Goal: Information Seeking & Learning: Learn about a topic

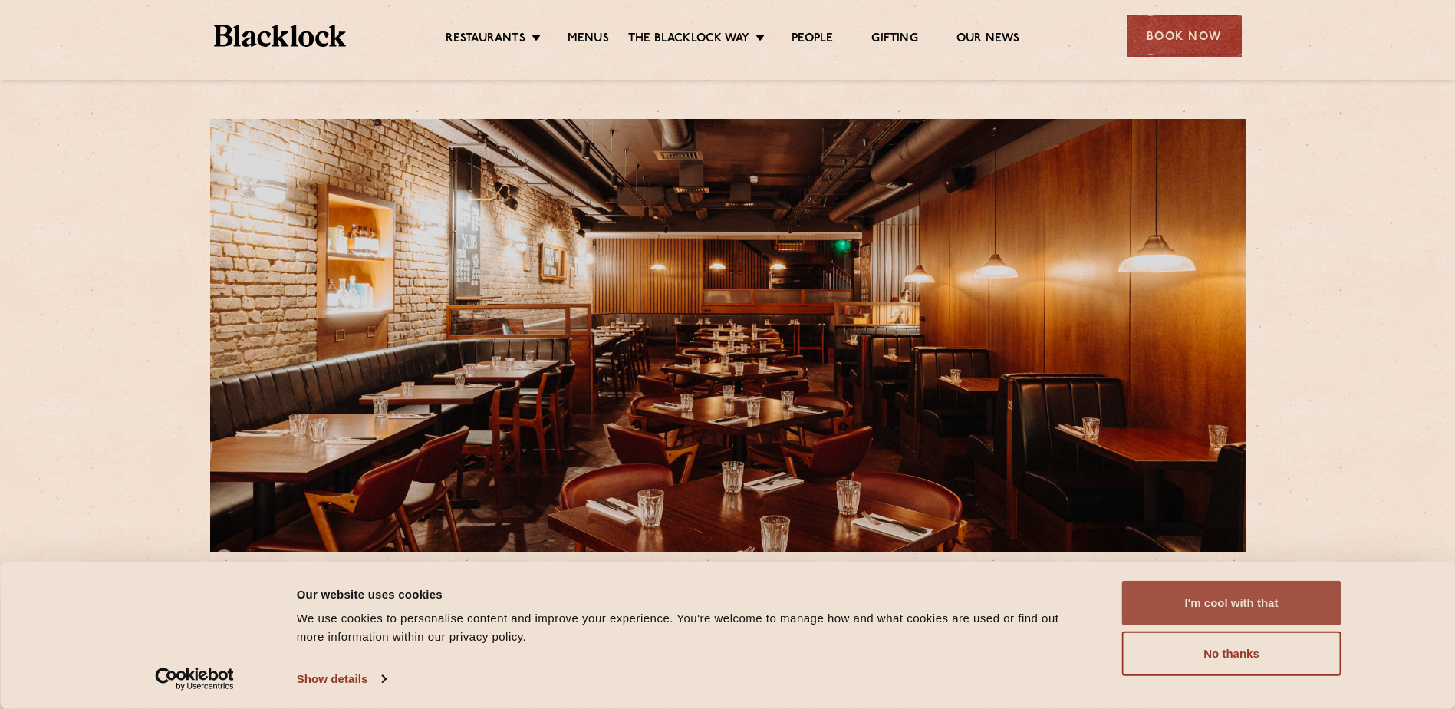
click at [1206, 596] on button "I'm cool with that" at bounding box center [1231, 603] width 219 height 44
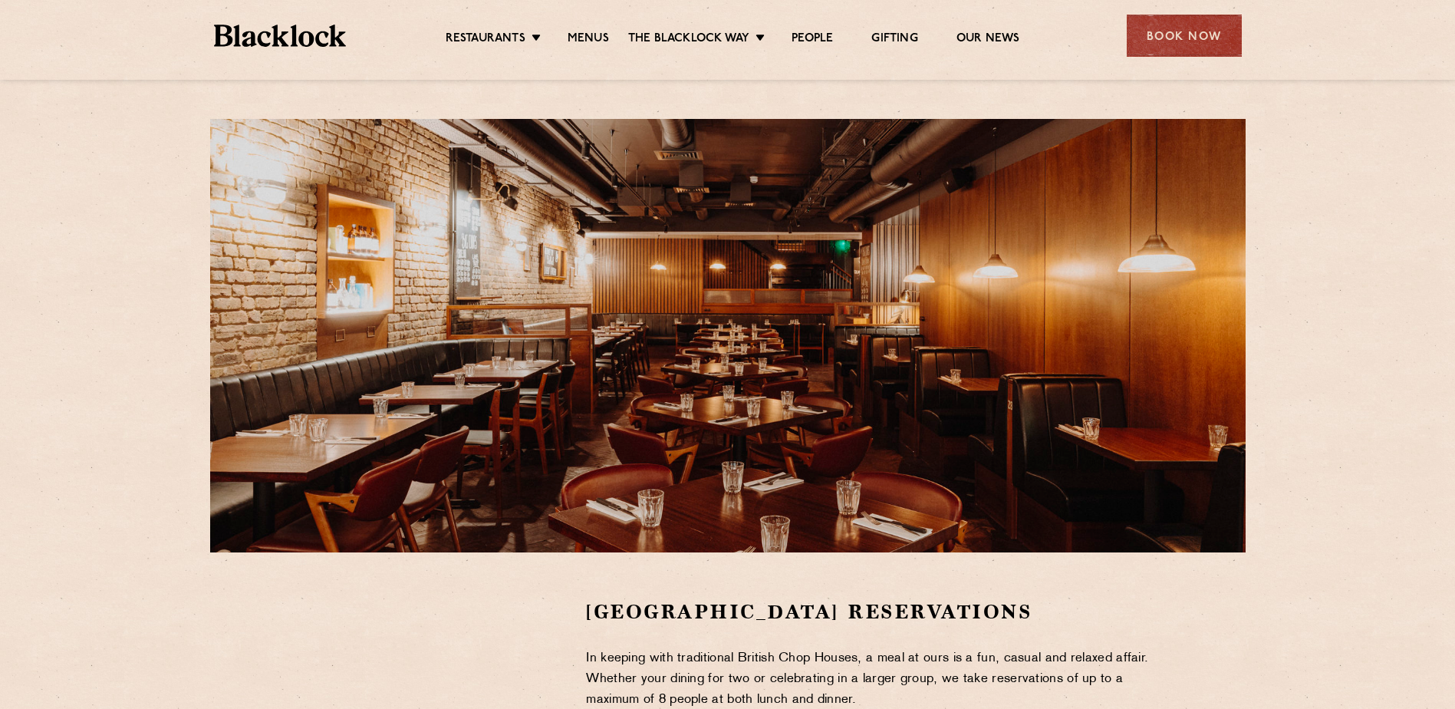
click at [591, 30] on ul "Restaurants Soho City Shoreditch Covent Garden Canary Wharf Manchester Birmingh…" at bounding box center [732, 36] width 772 height 25
click at [587, 33] on link "Menus" at bounding box center [588, 39] width 41 height 17
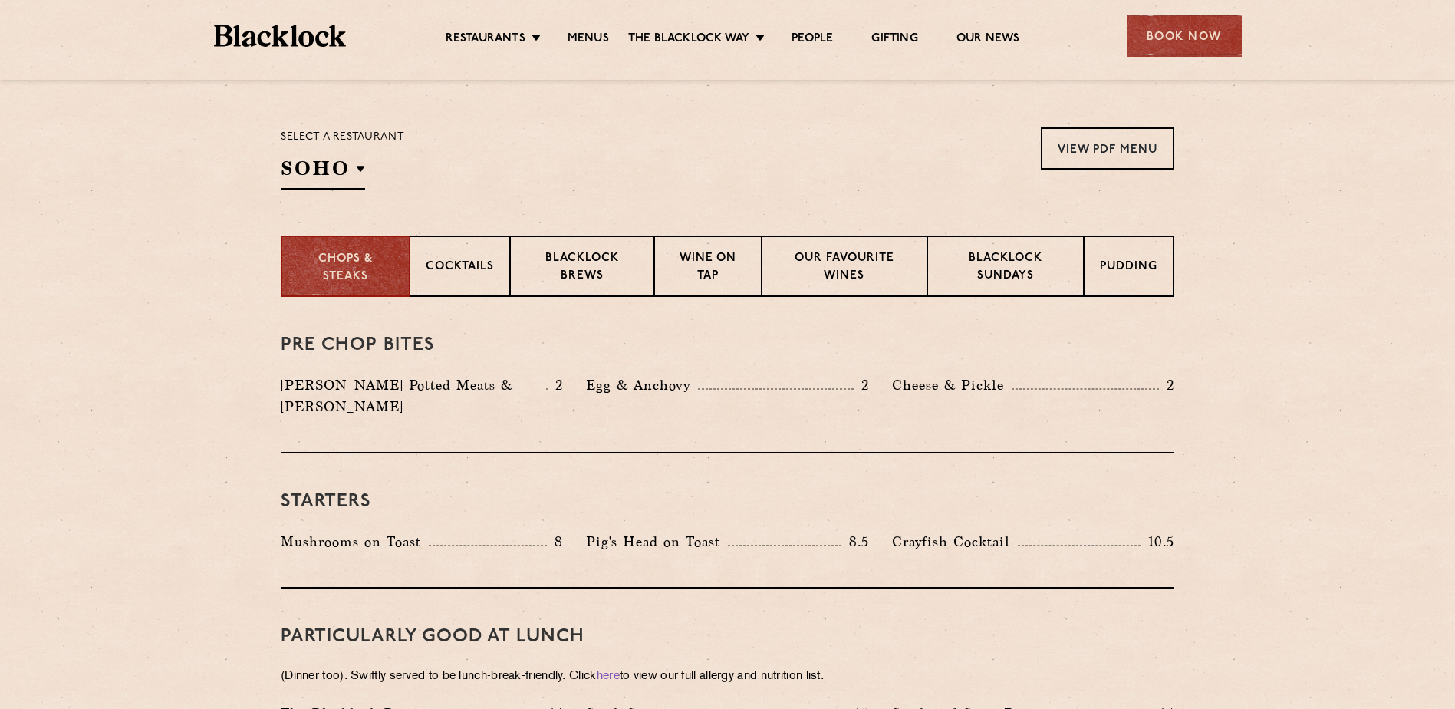
scroll to position [537, 0]
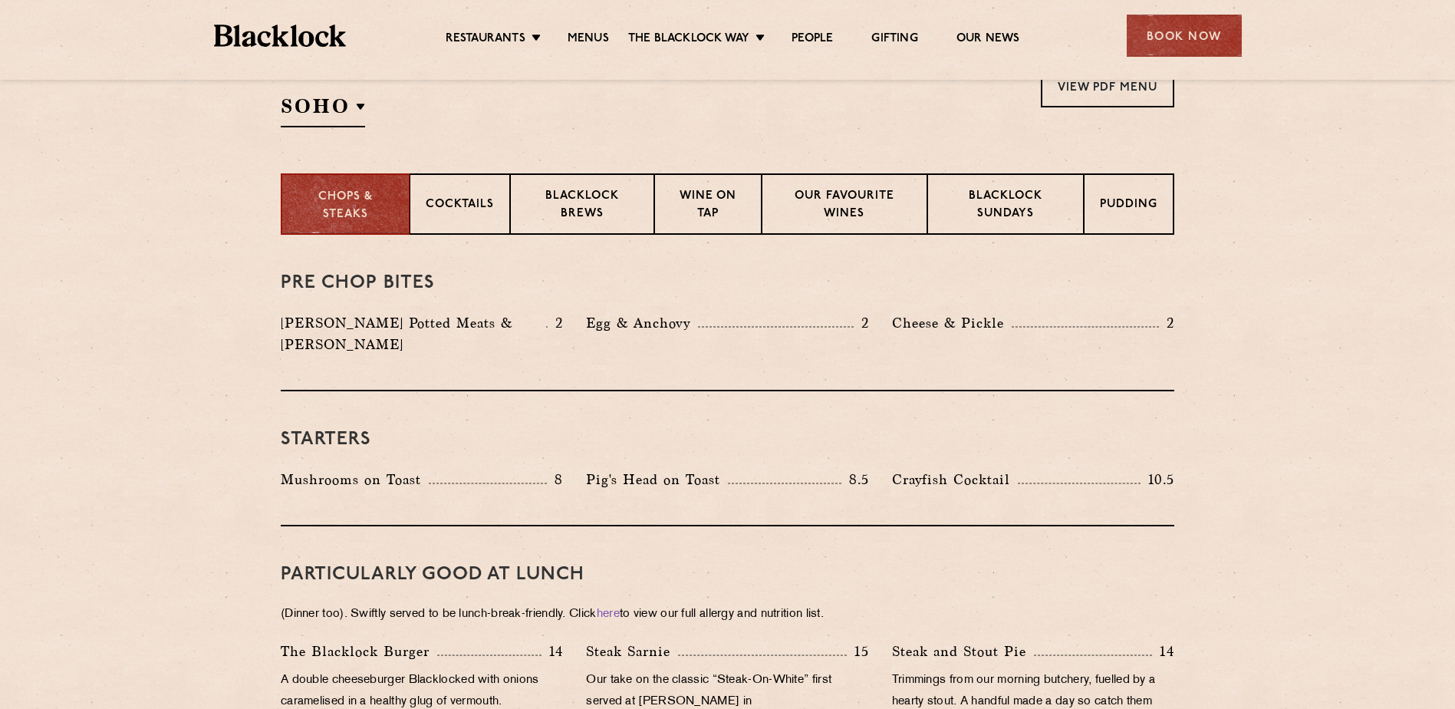
click at [347, 92] on div "Select a restaurant [GEOGRAPHIC_DATA] [GEOGRAPHIC_DATA] [GEOGRAPHIC_DATA] [GEOG…" at bounding box center [342, 96] width 123 height 62
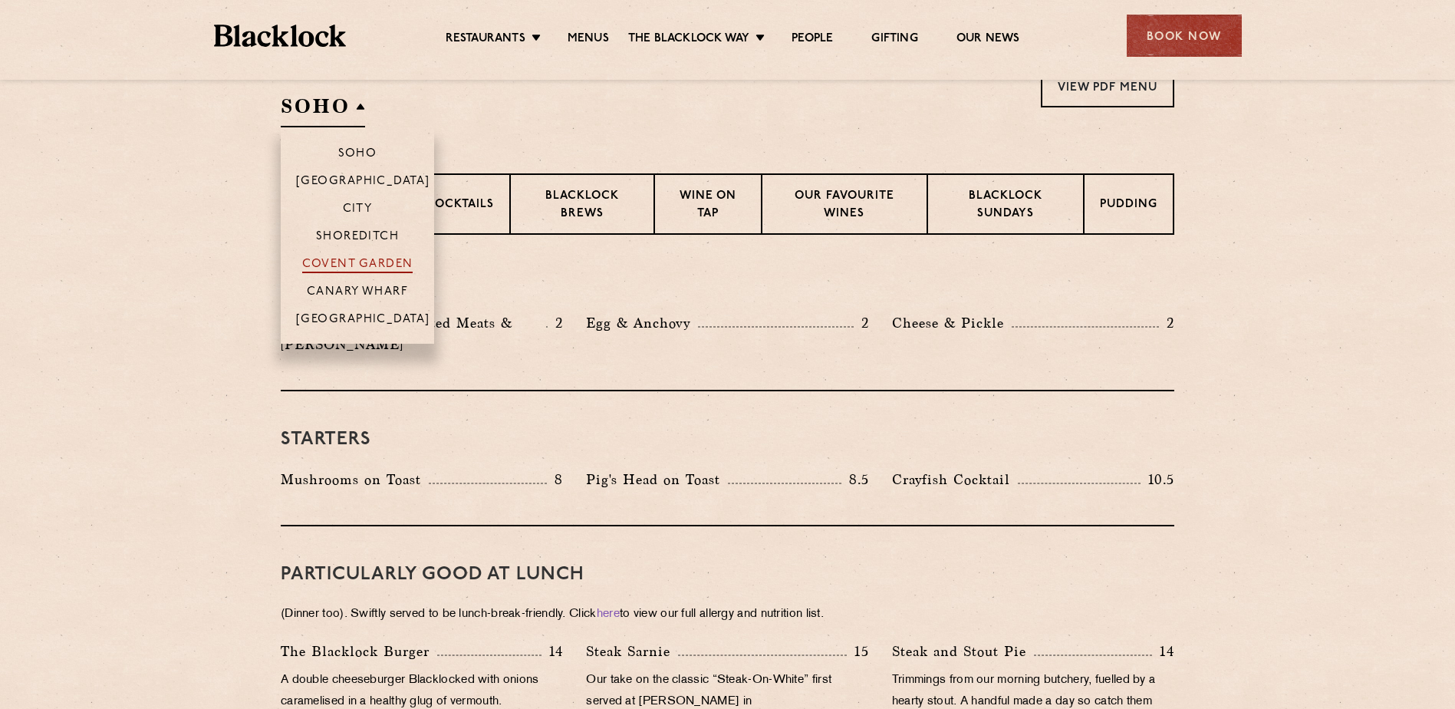
click at [367, 262] on p "Covent Garden" at bounding box center [357, 265] width 111 height 15
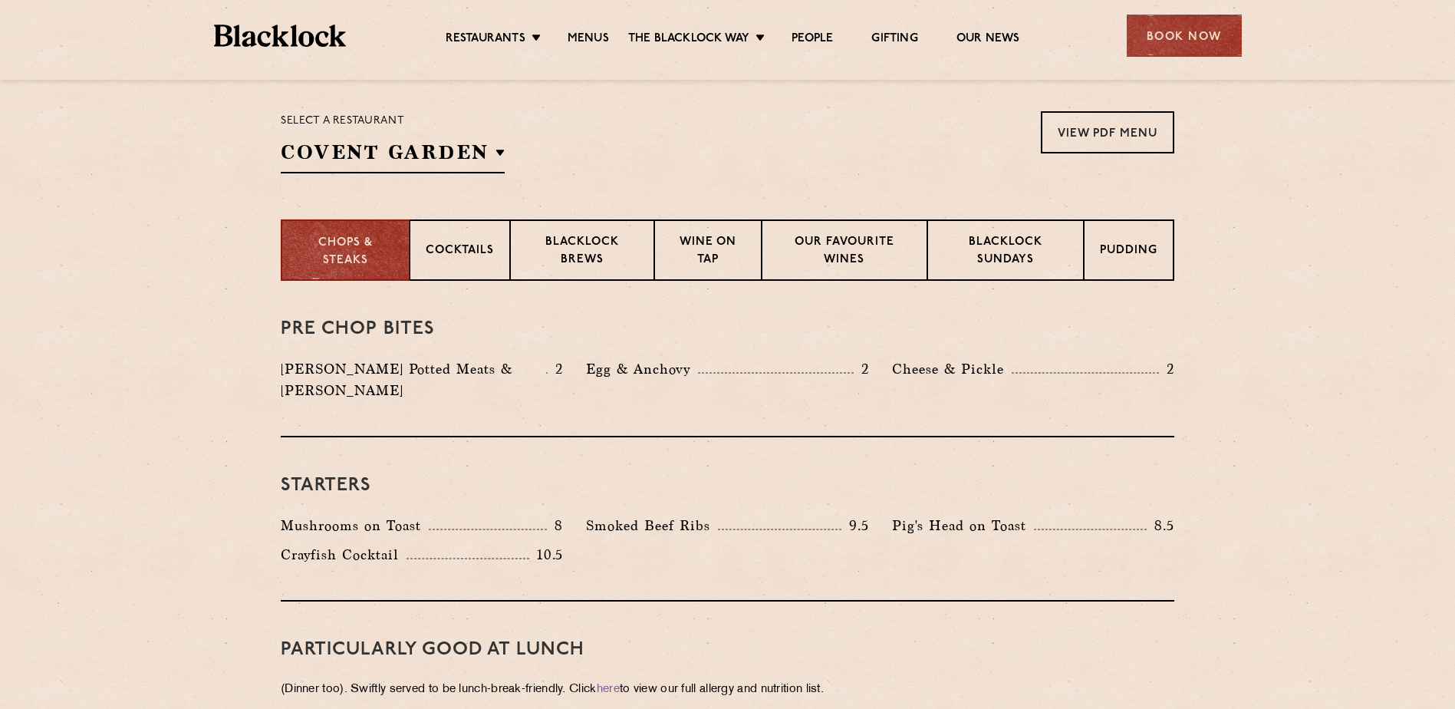
scroll to position [0, 0]
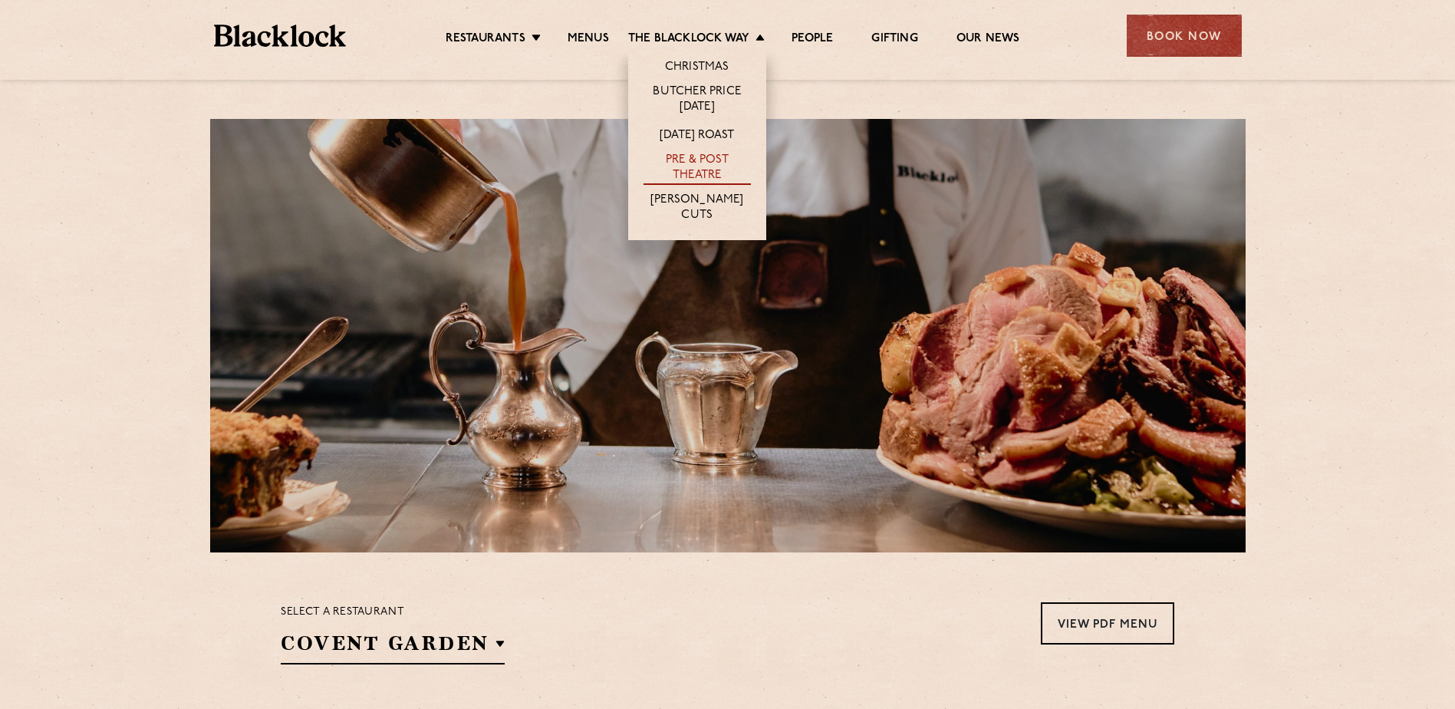
click at [691, 163] on link "Pre & Post Theatre" at bounding box center [696, 169] width 107 height 32
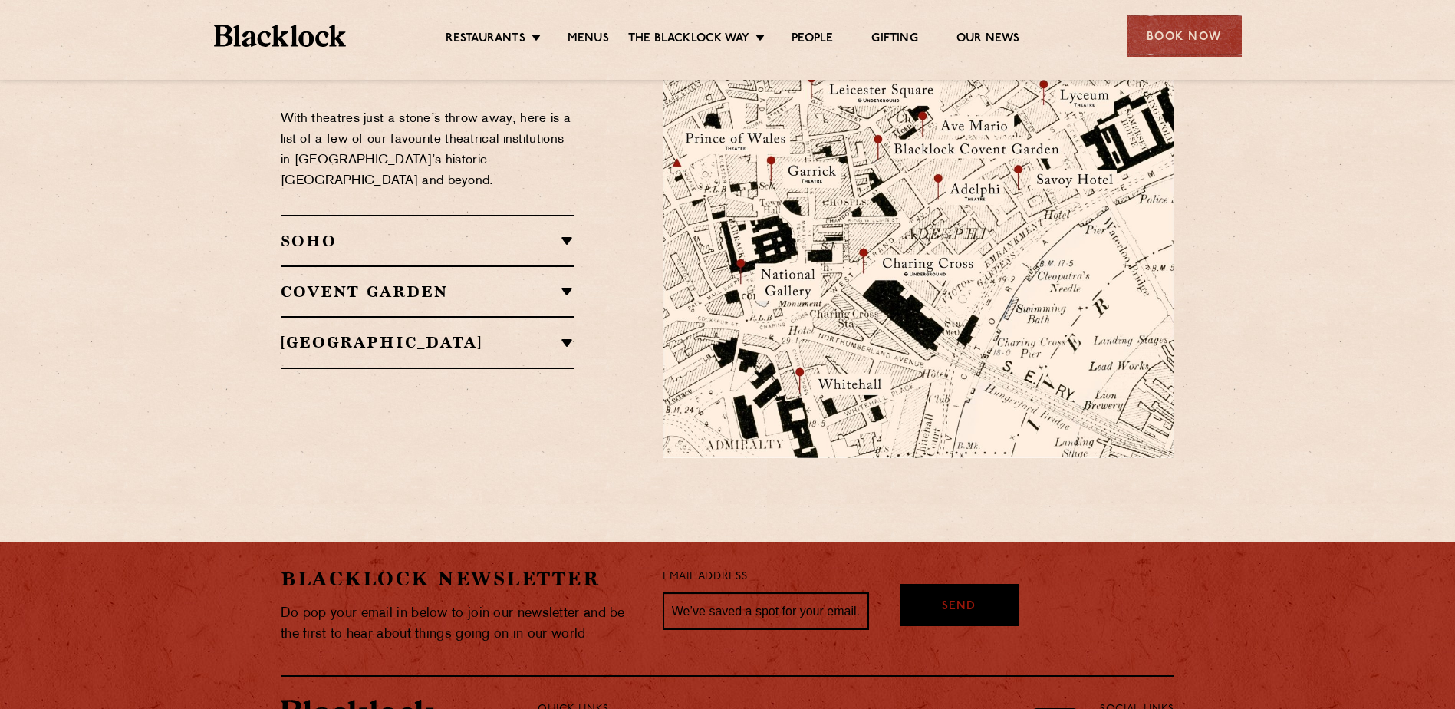
scroll to position [1946, 0]
